Goal: Task Accomplishment & Management: Use online tool/utility

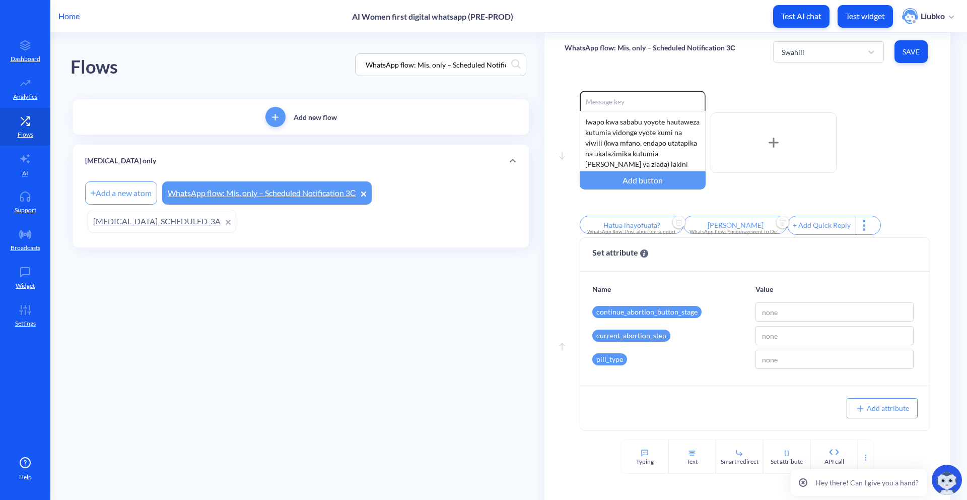
scroll to position [191, 0]
click at [417, 67] on input "WhatsApp flow: Mis. only – Scheduled Notification 3С" at bounding box center [436, 65] width 151 height 12
paste input "[MEDICAL_DATA]_SCHEDULED_4A"
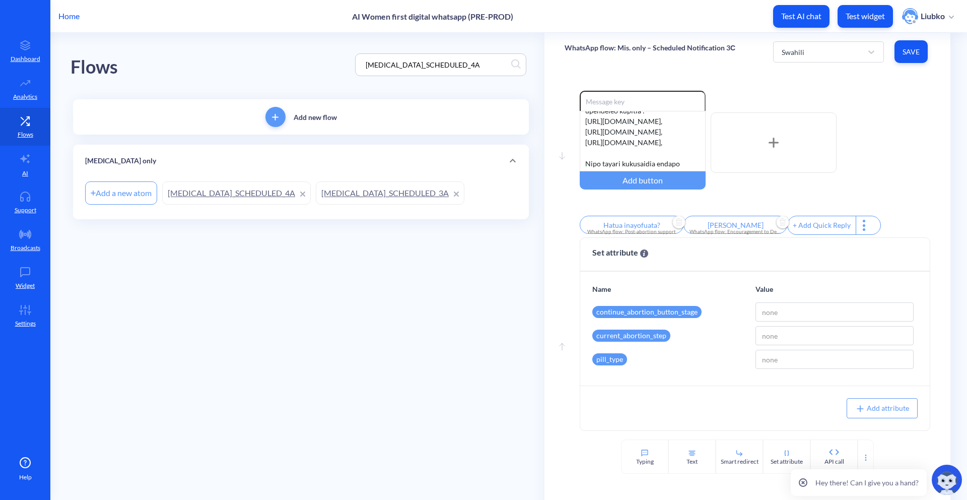
type input "[MEDICAL_DATA]_SCHEDULED_4A"
click at [243, 188] on link "[MEDICAL_DATA]_SCHEDULED_4A" at bounding box center [236, 192] width 149 height 23
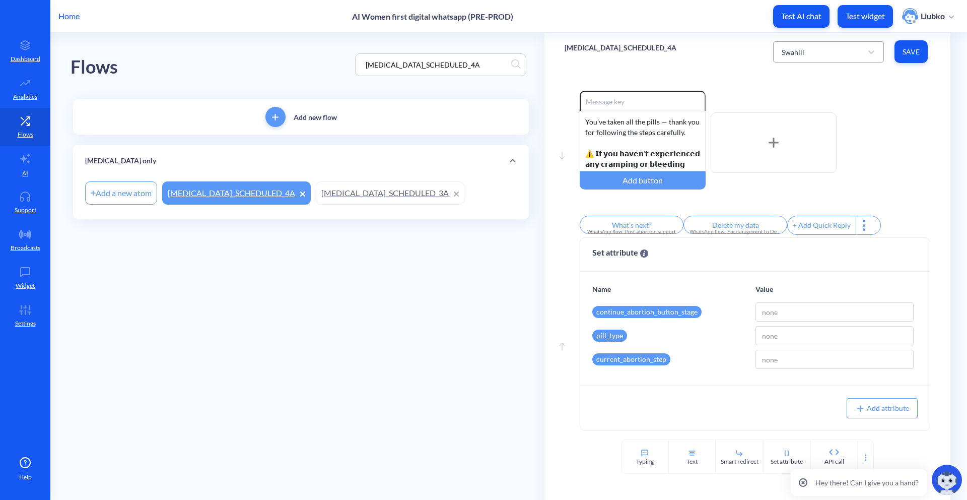
click at [833, 59] on div "Swahili" at bounding box center [820, 52] width 86 height 18
click at [820, 92] on div "French" at bounding box center [828, 96] width 111 height 19
type input "Qu'est-ce qui suit?"
type input "Effacer données"
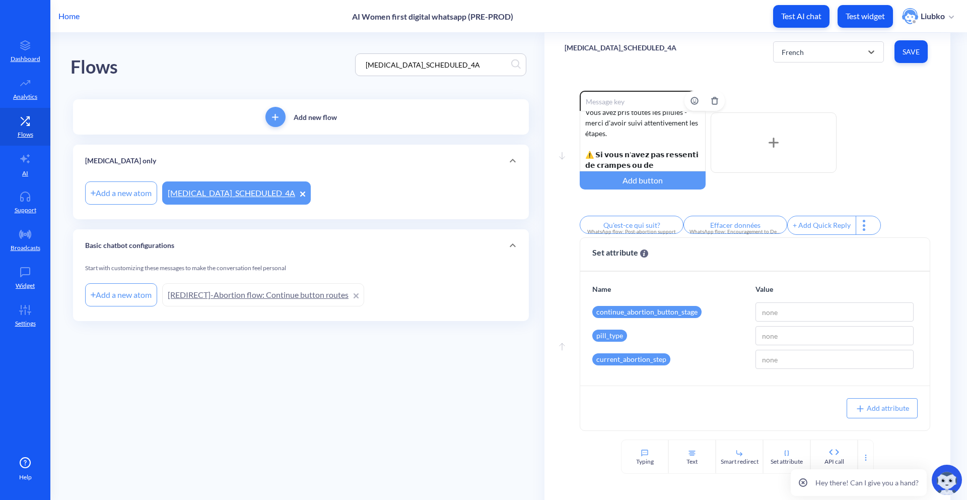
scroll to position [9, 0]
click at [626, 125] on div "Vous avez pris toutes les pilules - merci d'avoir suivi attentivement les étape…" at bounding box center [643, 141] width 126 height 60
click at [906, 50] on span "Save" at bounding box center [911, 52] width 17 height 10
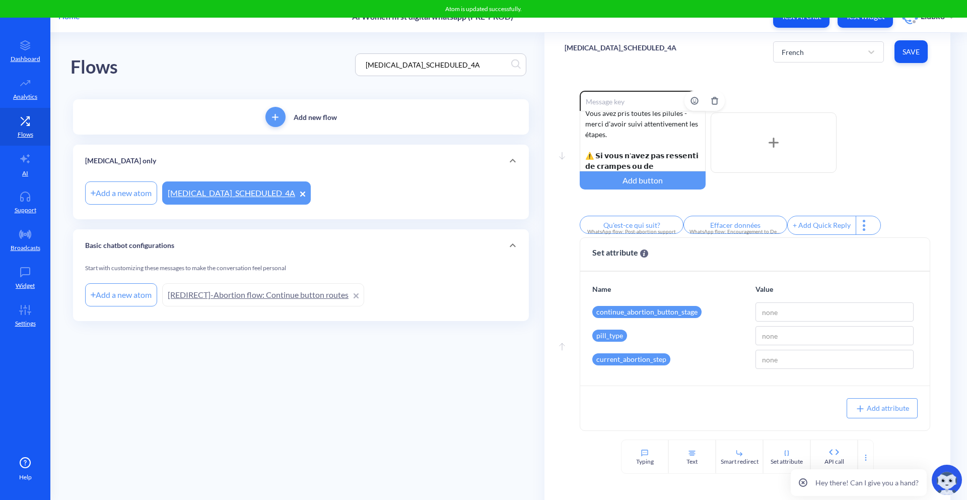
click at [627, 124] on div "Vous avez pris toutes les pilules - merci d'avoir suivi attentivement les étape…" at bounding box center [643, 141] width 126 height 60
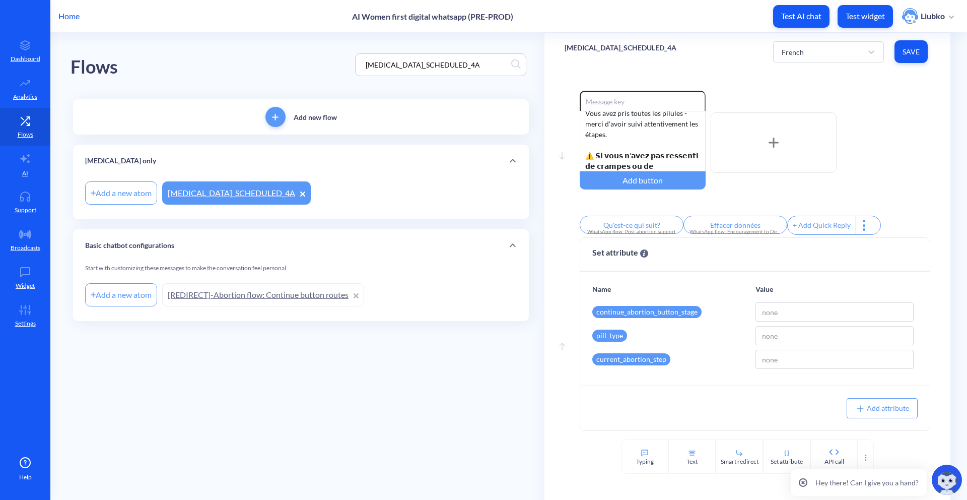
click at [706, 67] on div "[MEDICAL_DATA]_SCHEDULED_4A French Save" at bounding box center [747, 52] width 406 height 38
click at [40, 304] on link "Settings" at bounding box center [25, 316] width 50 height 38
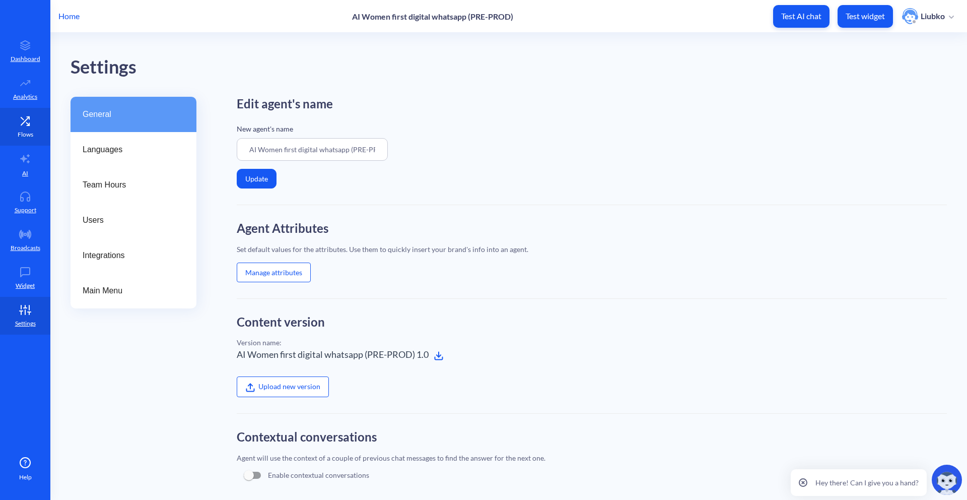
click at [26, 122] on icon at bounding box center [27, 123] width 3 height 3
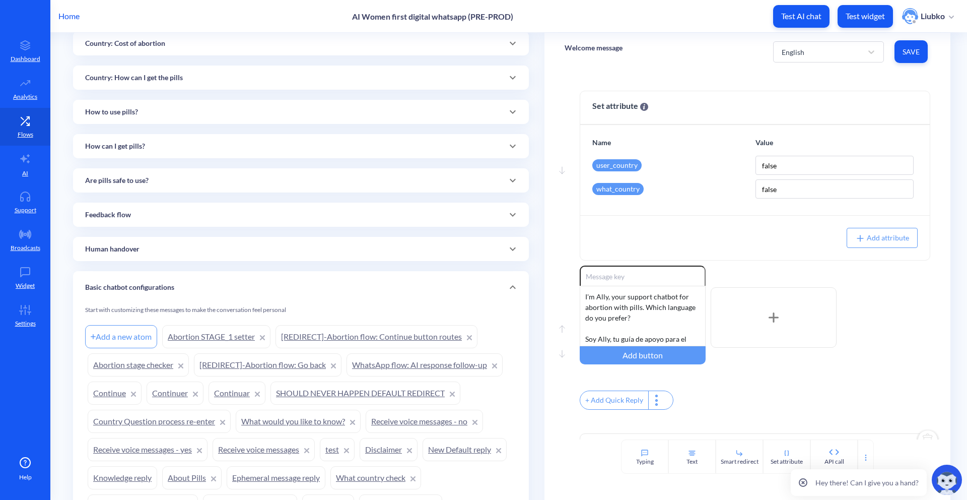
scroll to position [736, 0]
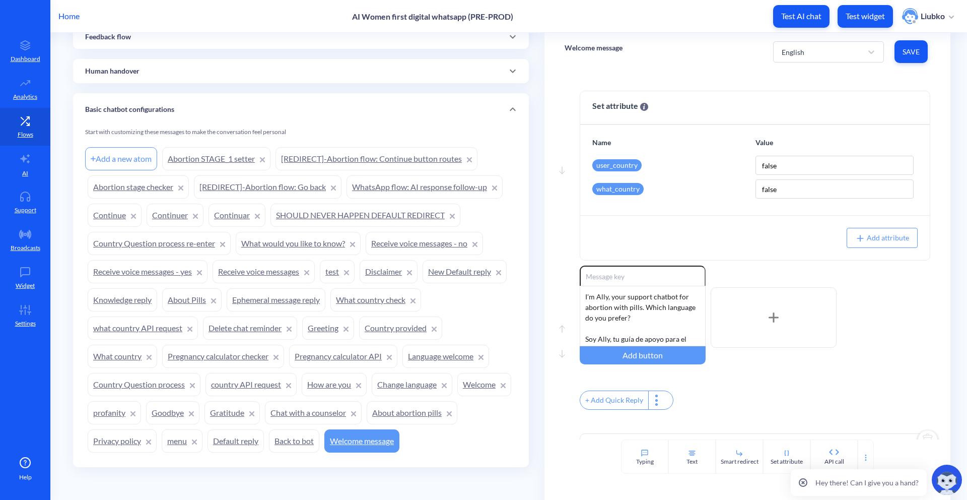
click at [339, 273] on link "test" at bounding box center [337, 271] width 35 height 23
